Goal: Check status: Check status

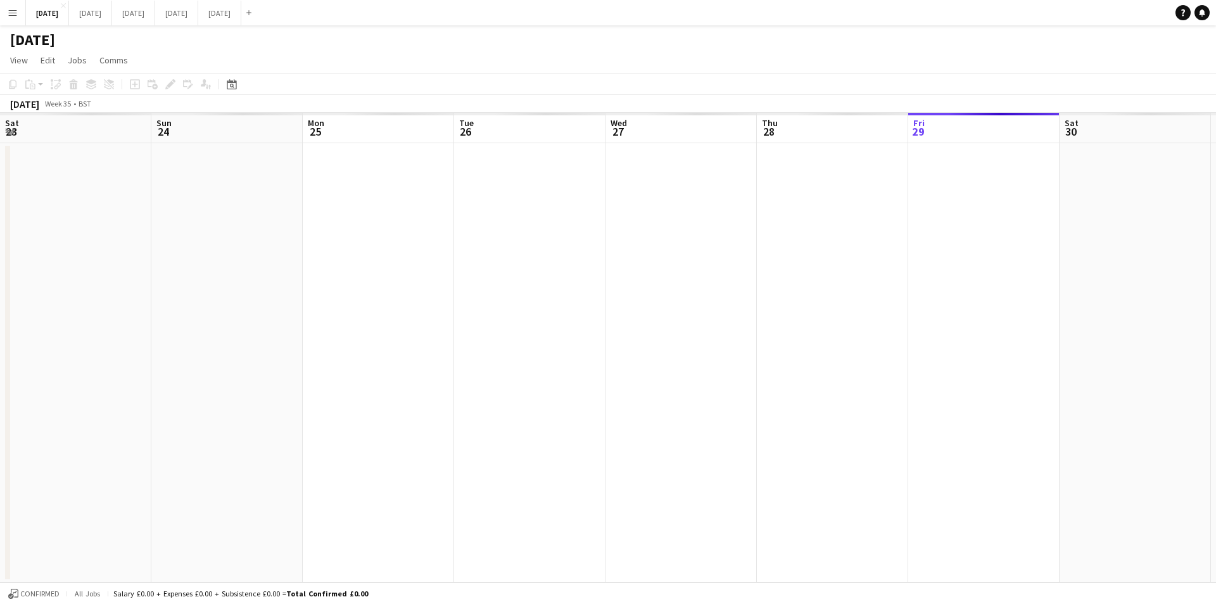
scroll to position [0, 394]
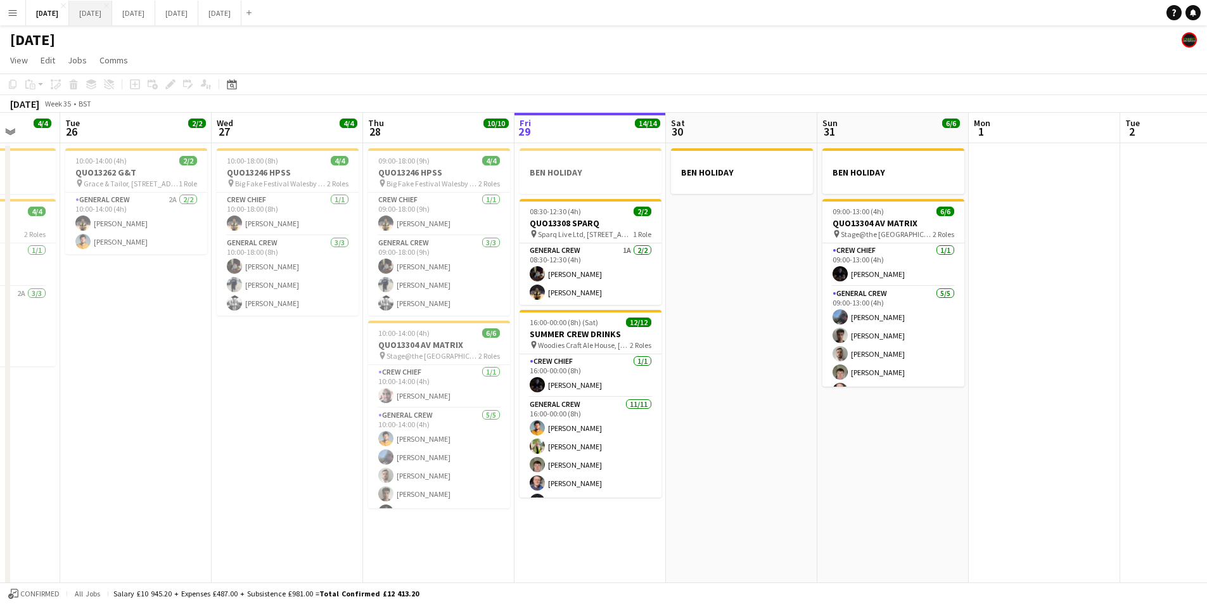
click at [112, 17] on button "[DATE] Close" at bounding box center [90, 13] width 43 height 25
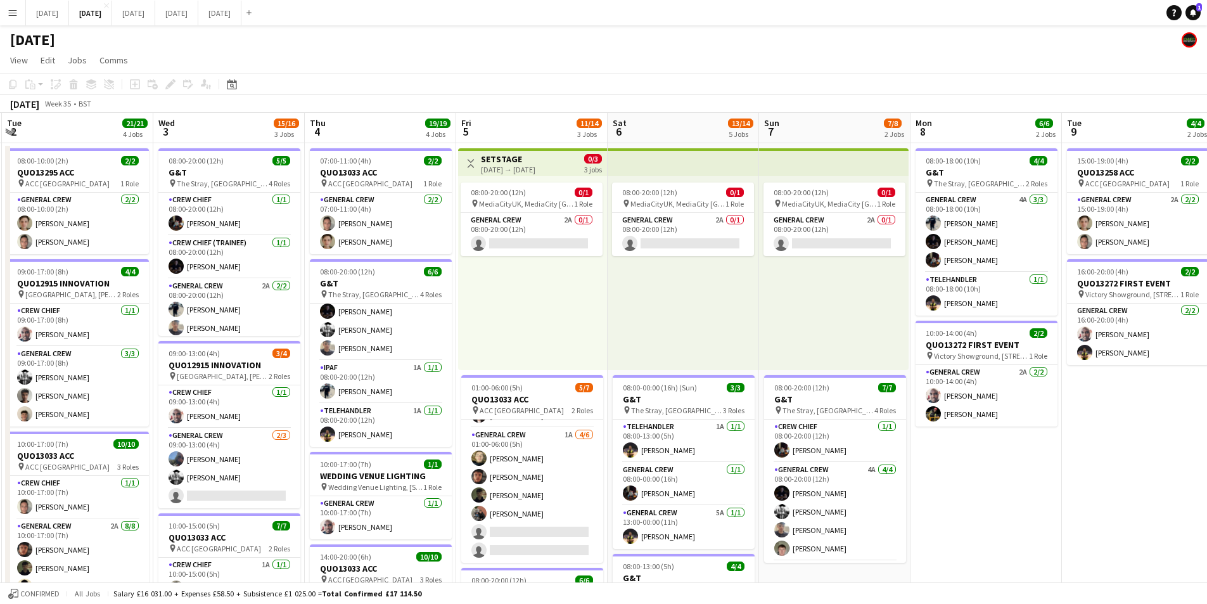
drag, startPoint x: 894, startPoint y: 456, endPoint x: 589, endPoint y: 432, distance: 306.3
click at [589, 432] on app-calendar-viewport "Sat 30 Sun 31 Mon 1 15/16 3 Jobs Tue 2 21/21 4 Jobs Wed 3 15/16 3 Jobs Thu 4 19…" at bounding box center [603, 548] width 1207 height 871
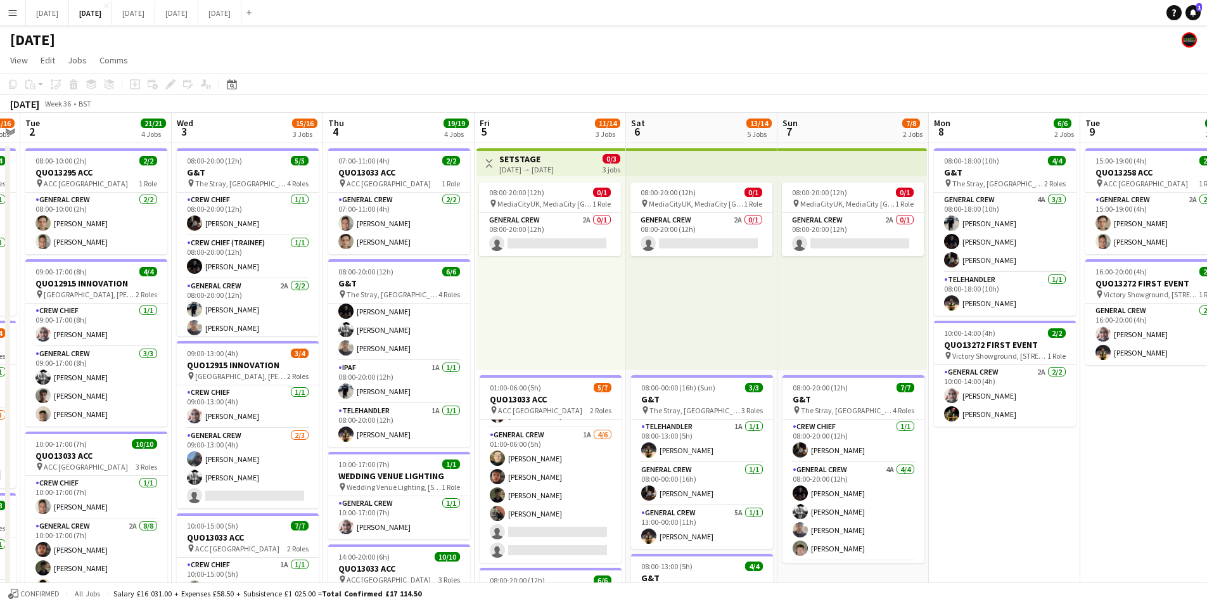
drag, startPoint x: 1130, startPoint y: 445, endPoint x: 719, endPoint y: 454, distance: 410.6
click at [719, 454] on app-calendar-viewport "Sat 30 Sun 31 Mon 1 15/16 3 Jobs Tue 2 21/21 4 Jobs Wed 3 15/16 3 Jobs Thu 4 19…" at bounding box center [603, 548] width 1207 height 871
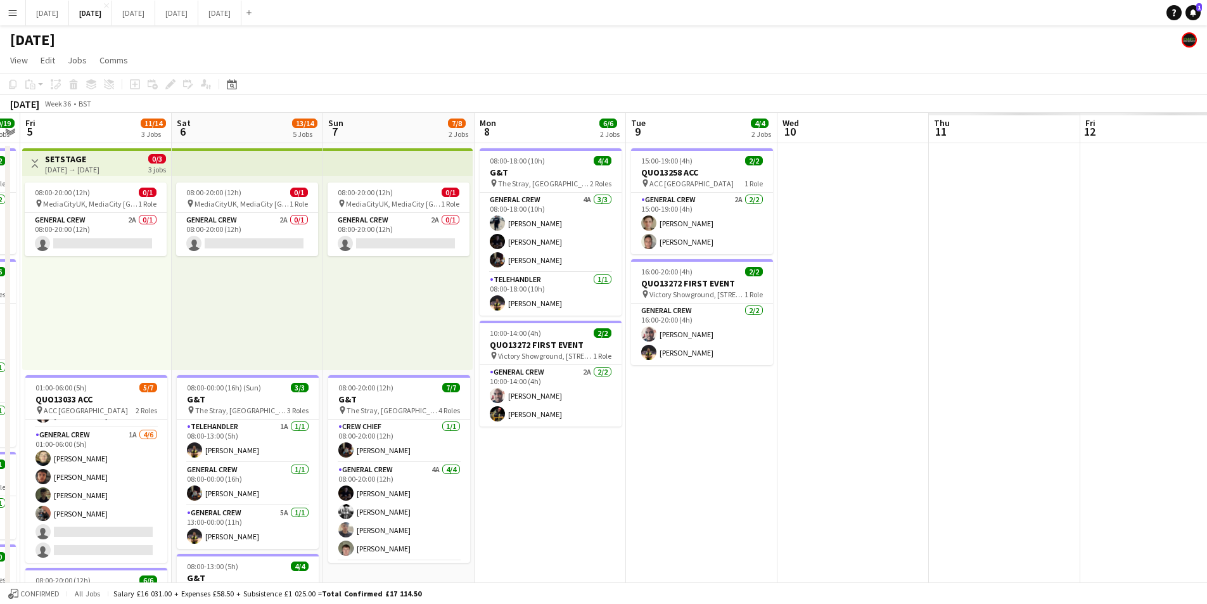
scroll to position [0, 303]
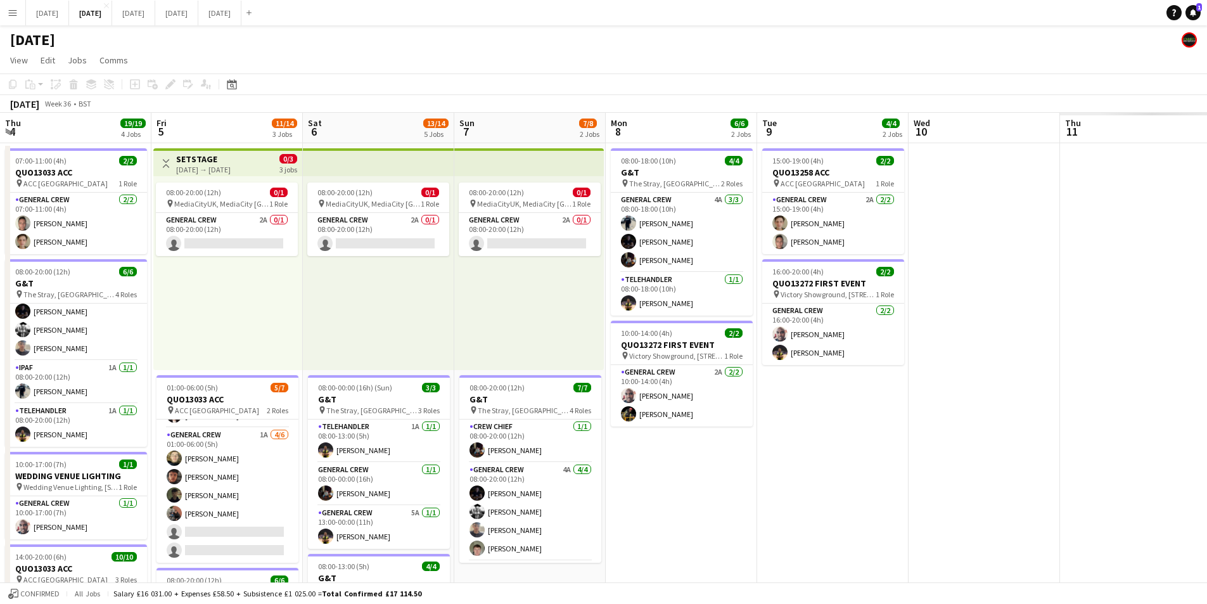
click at [605, 455] on app-calendar-viewport "Tue 2 21/21 4 Jobs Wed 3 15/16 3 Jobs Thu 4 19/19 4 Jobs Fri 5 11/14 3 Jobs Sat…" at bounding box center [603, 548] width 1207 height 871
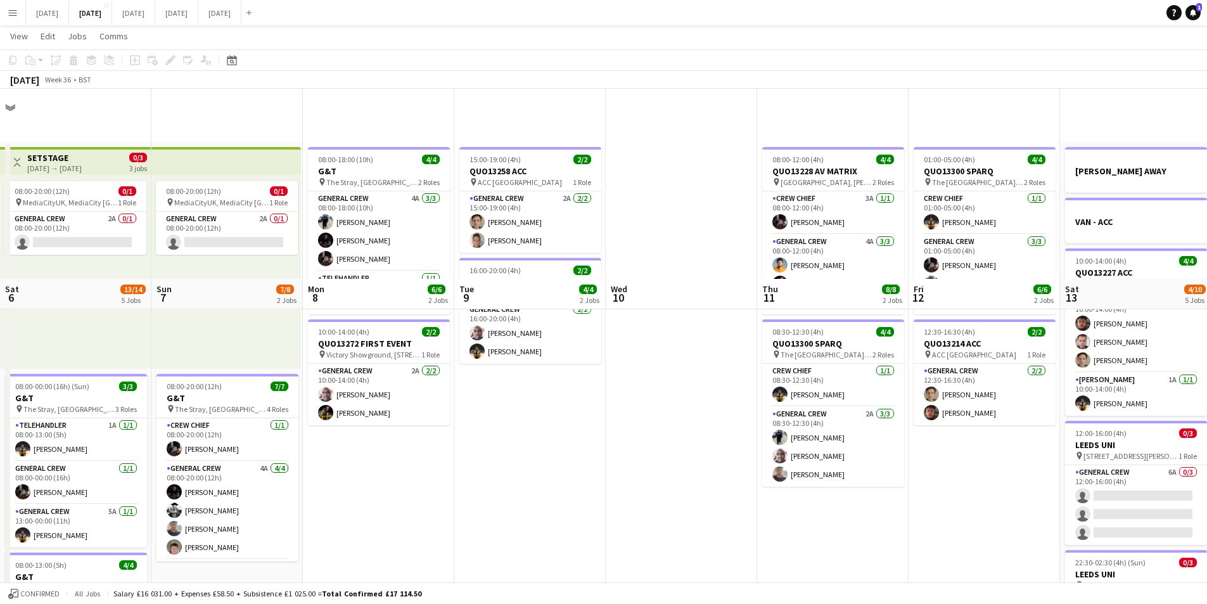
scroll to position [0, 333]
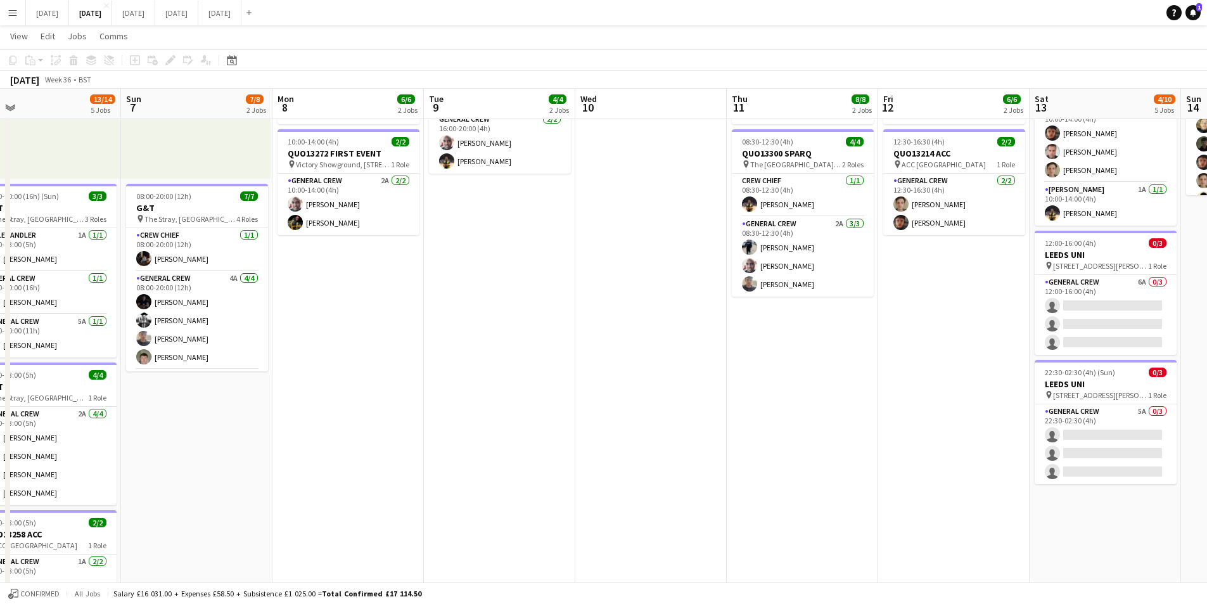
drag, startPoint x: 922, startPoint y: 457, endPoint x: 685, endPoint y: 431, distance: 238.4
click at [685, 431] on app-calendar-viewport "Thu 4 19/19 4 Jobs Fri 5 11/14 3 Jobs Sat 6 13/14 5 Jobs Sun 7 7/8 2 Jobs Mon 8…" at bounding box center [603, 325] width 1207 height 933
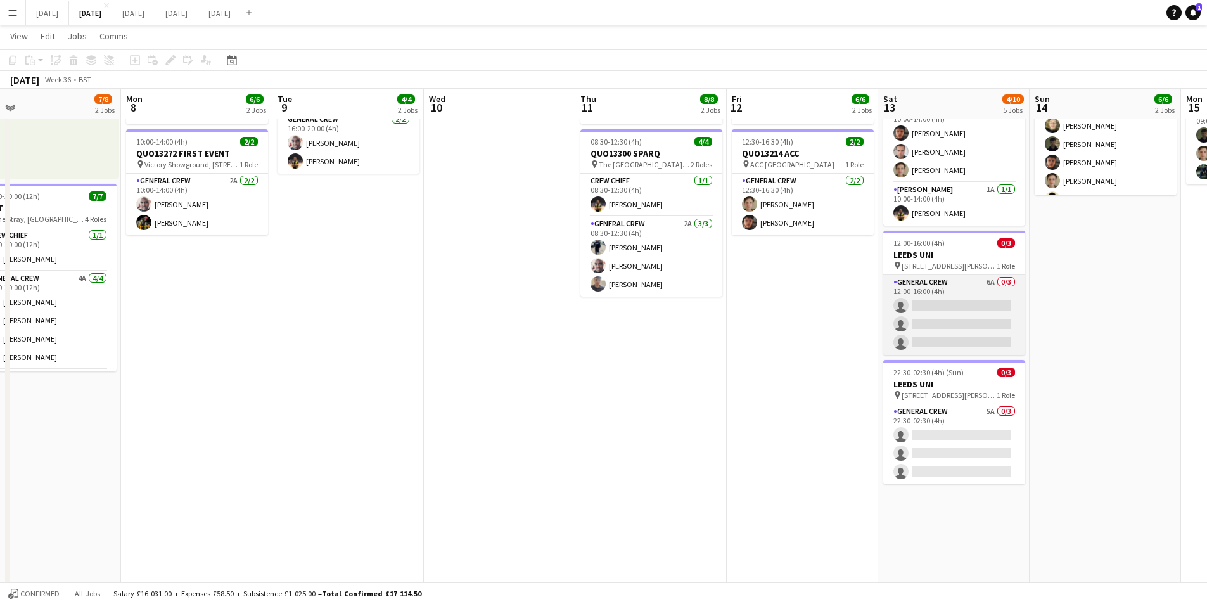
click at [883, 324] on app-card-role "General Crew 6A 0/3 12:00-16:00 (4h) single-neutral-actions single-neutral-acti…" at bounding box center [954, 315] width 142 height 80
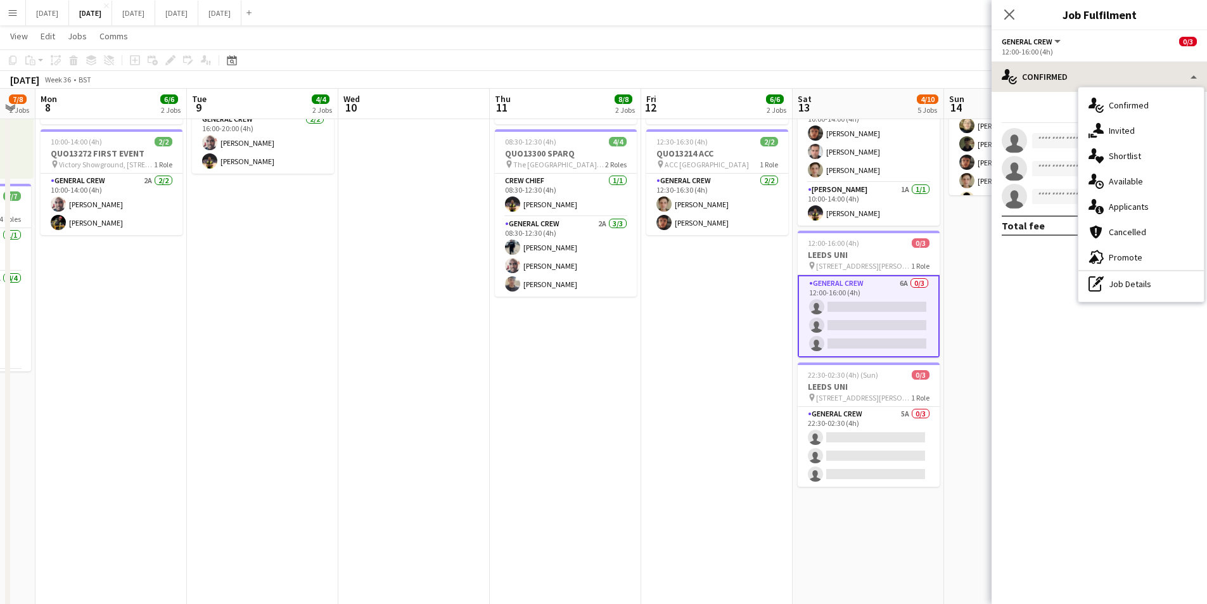
click at [1147, 209] on div "single-neutral-actions-information Applicants" at bounding box center [1140, 206] width 125 height 25
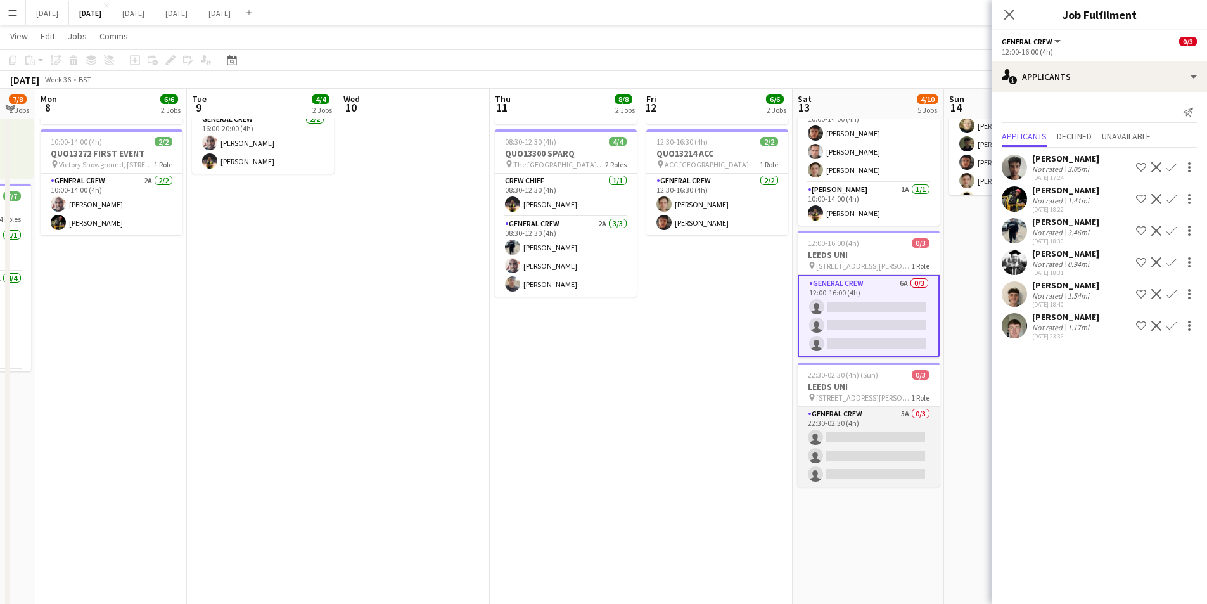
click at [880, 450] on app-card-role "General Crew 5A 0/3 22:30-02:30 (4h) single-neutral-actions single-neutral-acti…" at bounding box center [869, 447] width 142 height 80
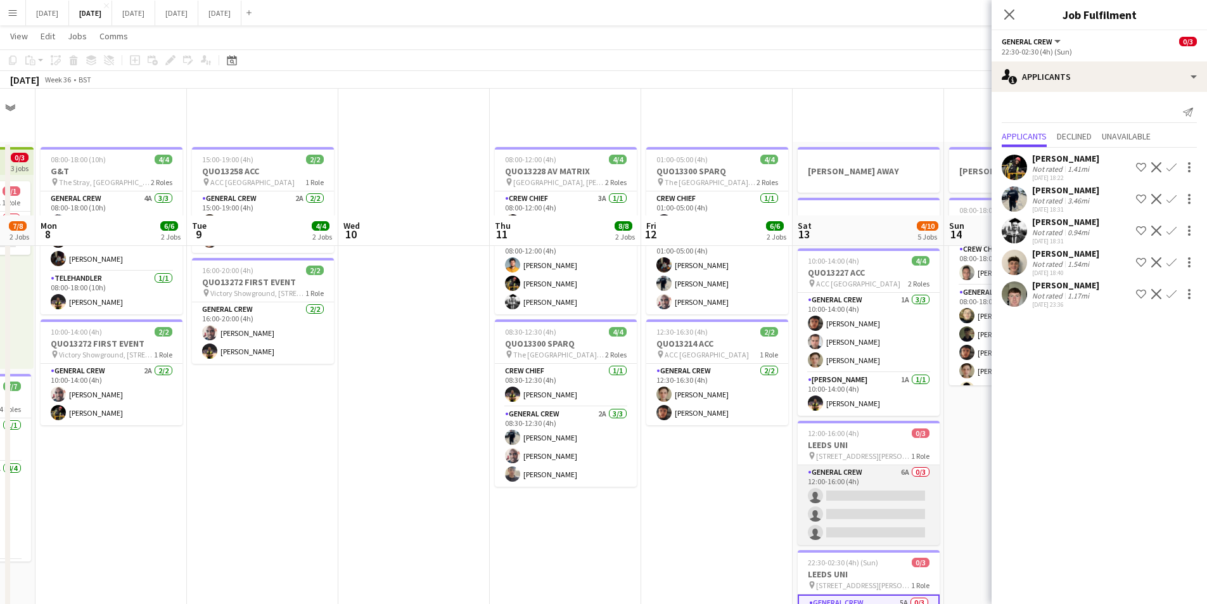
scroll to position [127, 0]
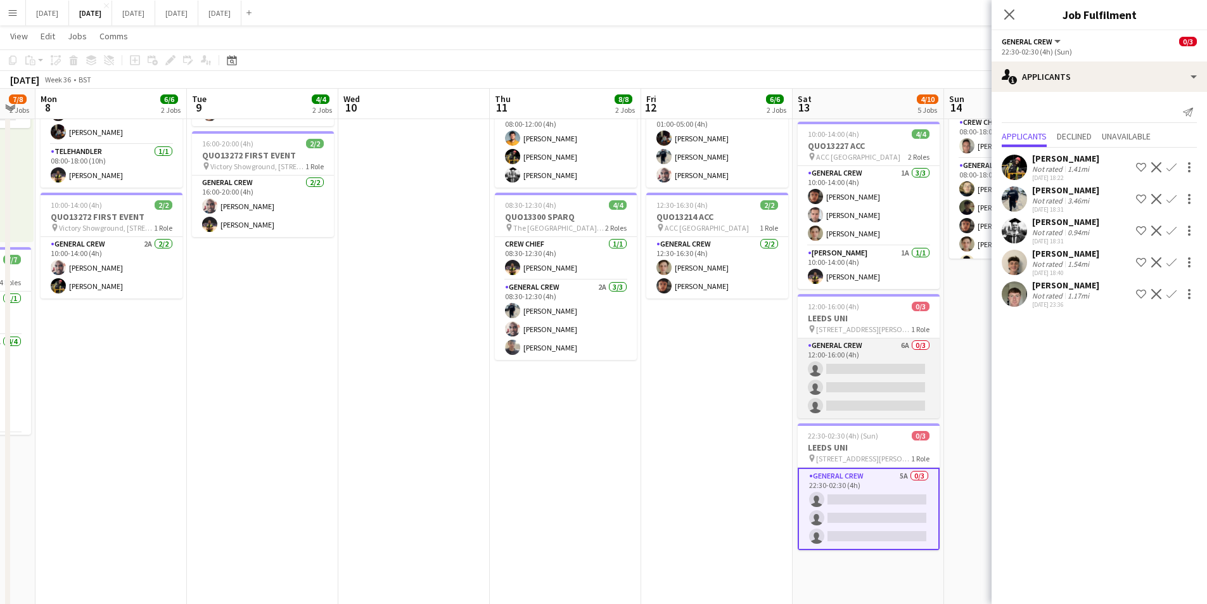
click at [867, 378] on app-card-role "General Crew 6A 0/3 12:00-16:00 (4h) single-neutral-actions single-neutral-acti…" at bounding box center [869, 378] width 142 height 80
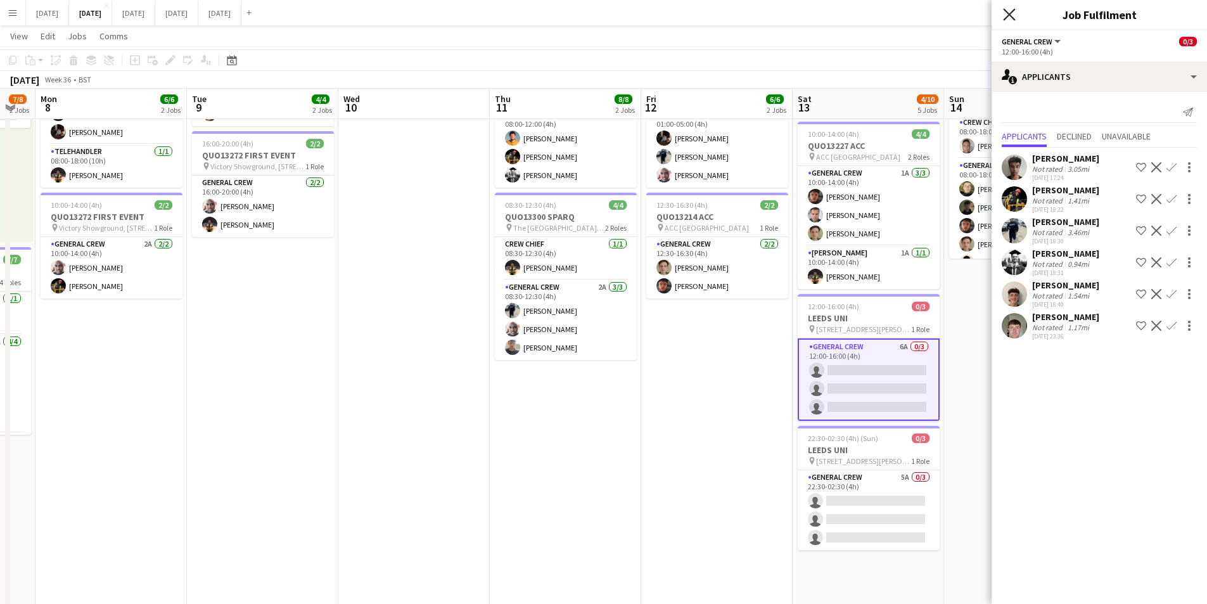
click at [1007, 13] on icon at bounding box center [1009, 14] width 12 height 12
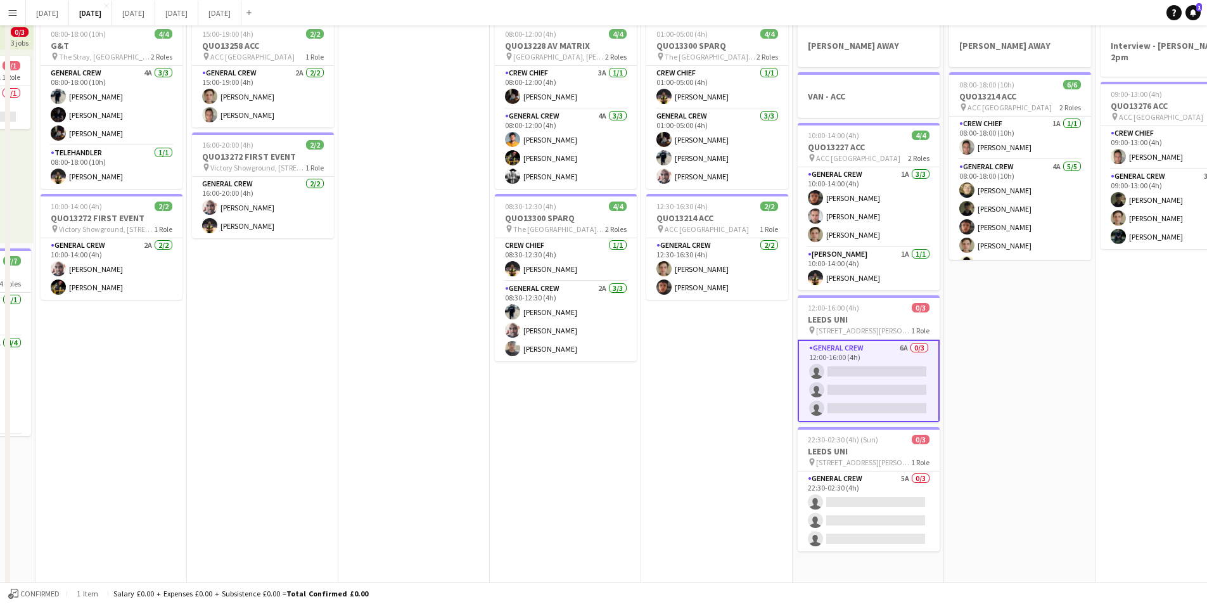
click at [914, 416] on app-calendar-viewport "Fri 5 11/14 3 Jobs Sat 6 13/14 5 Jobs Sun 7 7/8 2 Jobs Mon 8 6/6 2 Jobs Tue 9 4…" at bounding box center [603, 421] width 1207 height 871
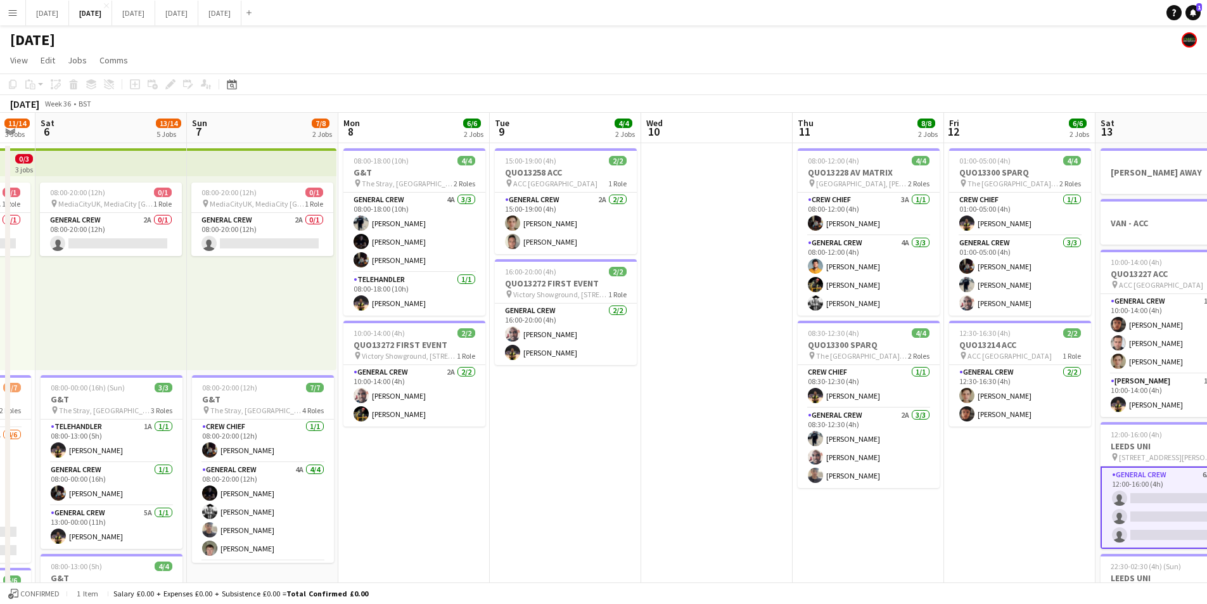
drag, startPoint x: 561, startPoint y: 452, endPoint x: 855, endPoint y: 437, distance: 294.4
click at [826, 451] on app-calendar-viewport "Wed 3 15/16 3 Jobs Thu 4 19/19 4 Jobs Fri 5 11/14 3 Jobs Sat 6 13/14 5 Jobs Sun…" at bounding box center [603, 548] width 1207 height 871
click at [924, 447] on app-calendar-viewport "Wed 3 15/16 3 Jobs Thu 4 19/19 4 Jobs Fri 5 11/14 3 Jobs Sat 6 13/14 5 Jobs Sun…" at bounding box center [603, 548] width 1207 height 871
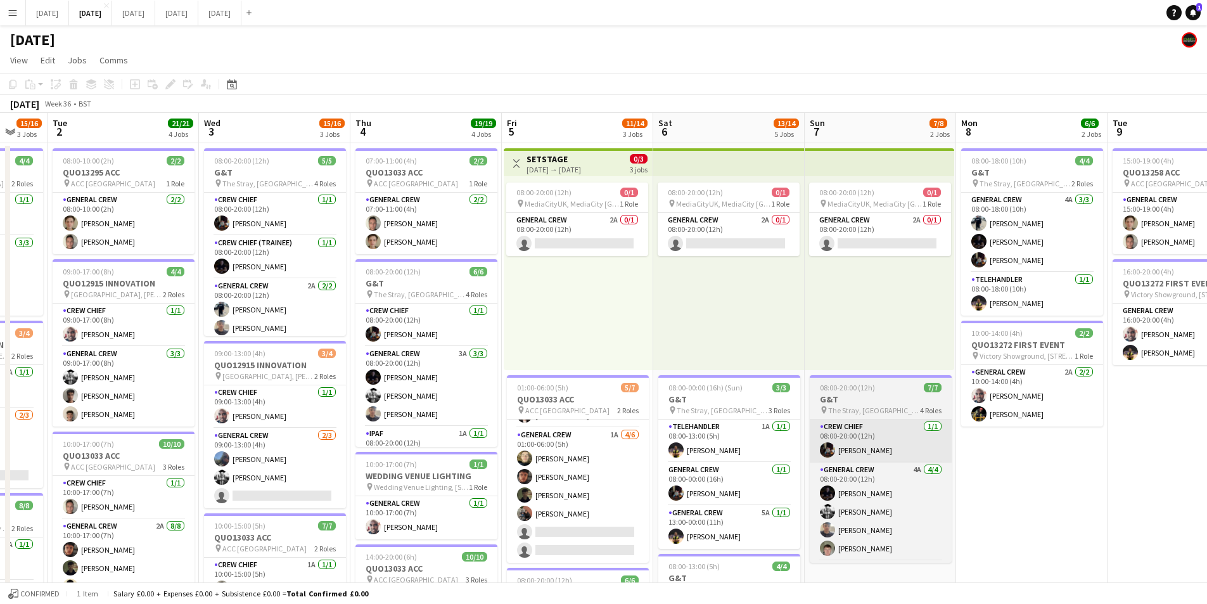
scroll to position [0, 407]
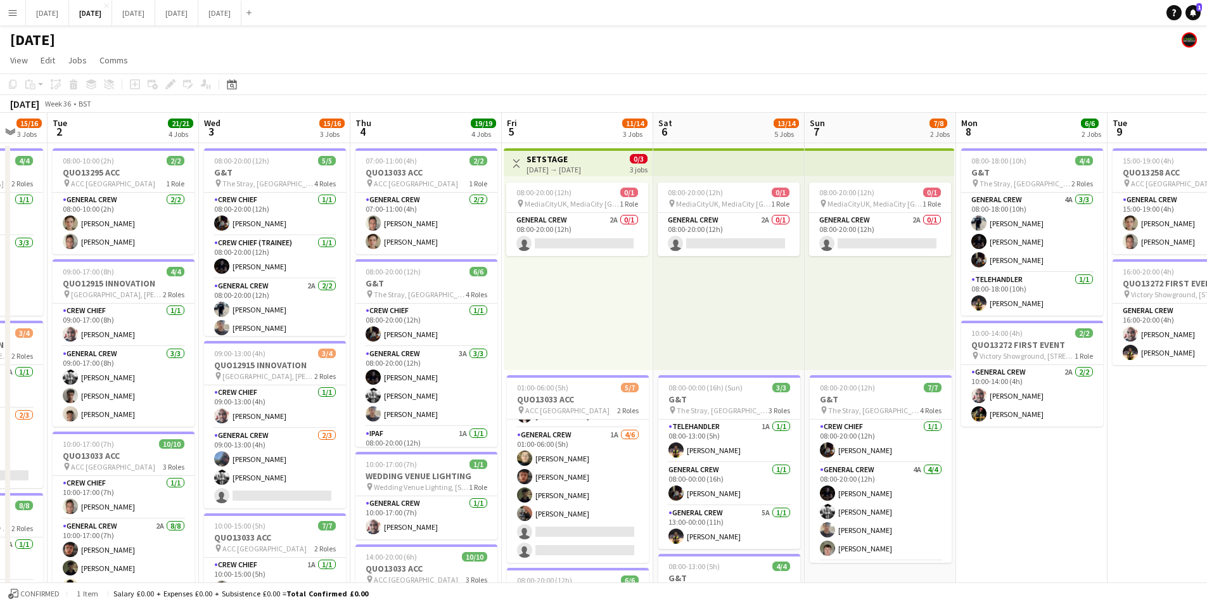
drag, startPoint x: 694, startPoint y: 420, endPoint x: 706, endPoint y: 417, distance: 11.8
click at [706, 417] on app-calendar-viewport "Sat 30 Sun 31 Mon 1 15/16 3 Jobs Tue 2 21/21 4 Jobs Wed 3 15/16 3 Jobs Thu 4 19…" at bounding box center [603, 548] width 1207 height 871
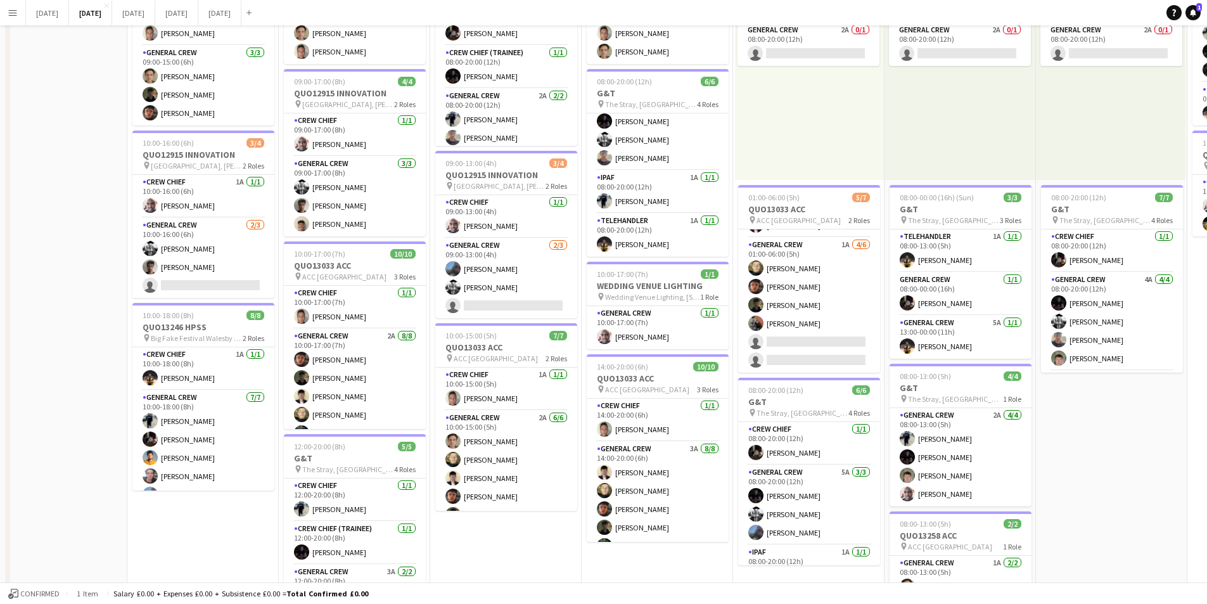
scroll to position [0, 0]
